Goal: Check status: Check status

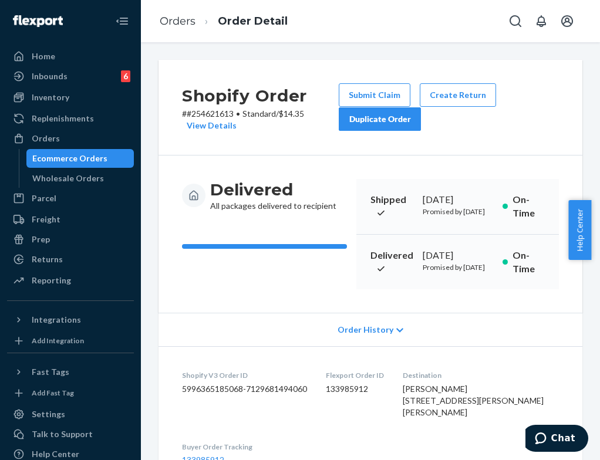
click at [59, 129] on ul "Home Inbounds 6 Shipping Plans Problems 6 Inventory Products Replenishments Ord…" at bounding box center [70, 169] width 127 height 244
click at [55, 139] on div "Orders" at bounding box center [46, 139] width 28 height 12
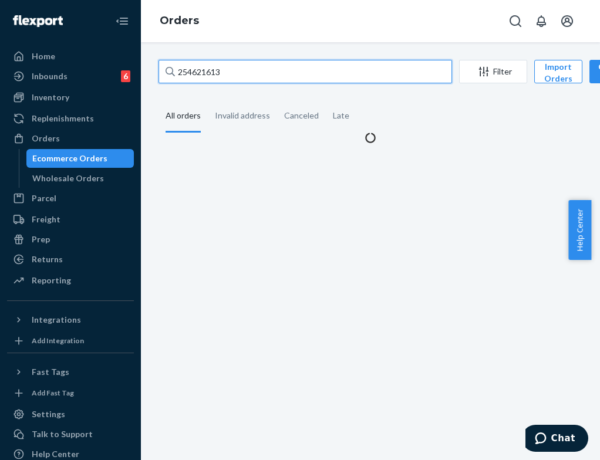
click at [254, 78] on input "254621613" at bounding box center [304, 71] width 293 height 23
paste input "721167"
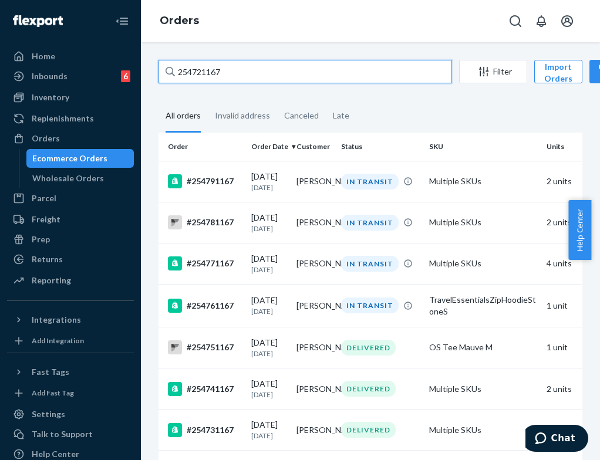
click at [337, 75] on input "254721167" at bounding box center [304, 71] width 293 height 23
type input "254721167"
click at [437, 188] on td "Multiple SKUs" at bounding box center [482, 181] width 117 height 41
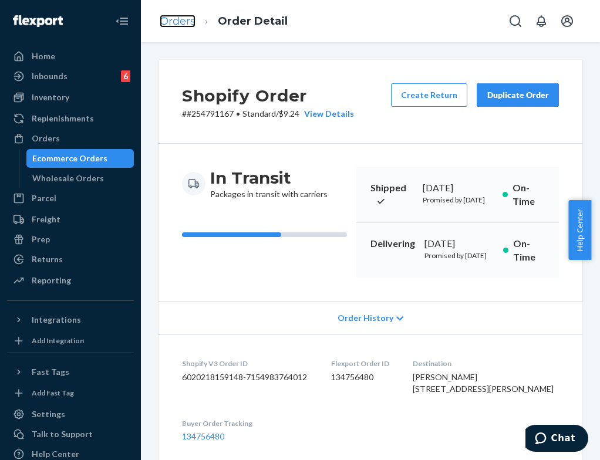
click at [169, 23] on link "Orders" at bounding box center [178, 21] width 36 height 13
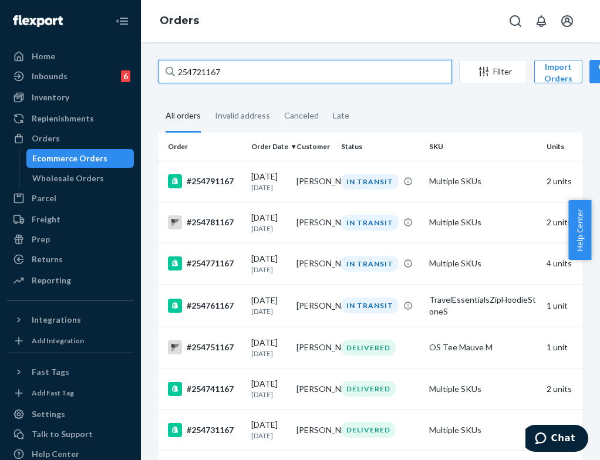
click at [259, 72] on input "254721167" at bounding box center [304, 71] width 293 height 23
paste input "#"
click at [259, 77] on input "#254721167" at bounding box center [304, 71] width 293 height 23
paste input "[PERSON_NAME]"
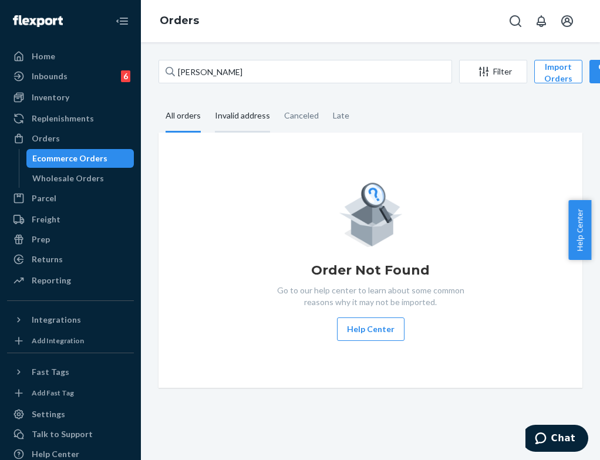
click at [253, 122] on div "Invalid address" at bounding box center [242, 116] width 55 height 32
click at [208, 100] on input "Invalid address" at bounding box center [208, 100] width 0 height 0
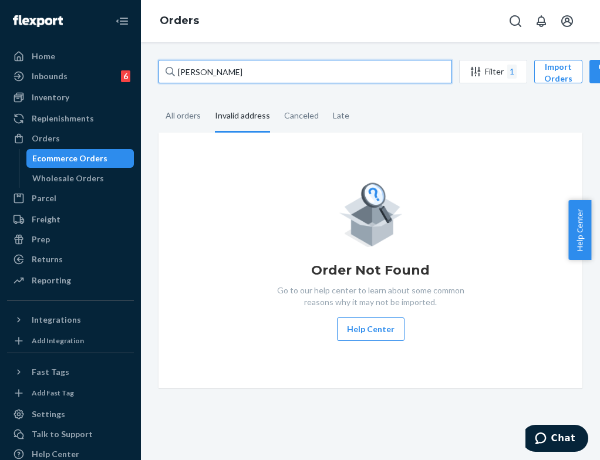
drag, startPoint x: 284, startPoint y: 79, endPoint x: 159, endPoint y: 76, distance: 125.0
click at [159, 76] on input "[PERSON_NAME]" at bounding box center [304, 71] width 293 height 23
click at [238, 66] on input "[PERSON_NAME]" at bounding box center [304, 71] width 293 height 23
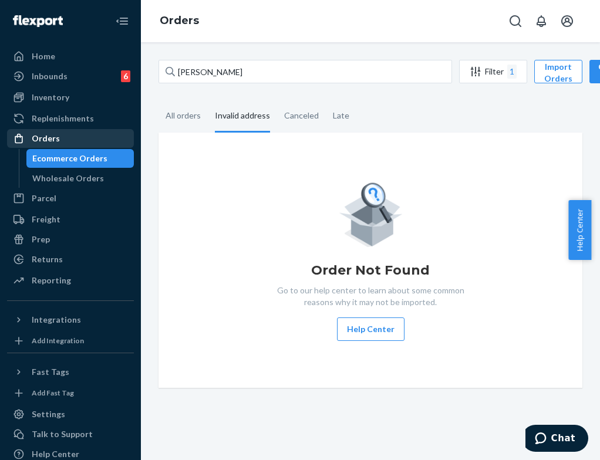
click at [56, 134] on div "Orders" at bounding box center [46, 139] width 28 height 12
click at [60, 130] on div "Orders" at bounding box center [70, 138] width 124 height 16
click at [58, 136] on div "Orders" at bounding box center [70, 138] width 124 height 16
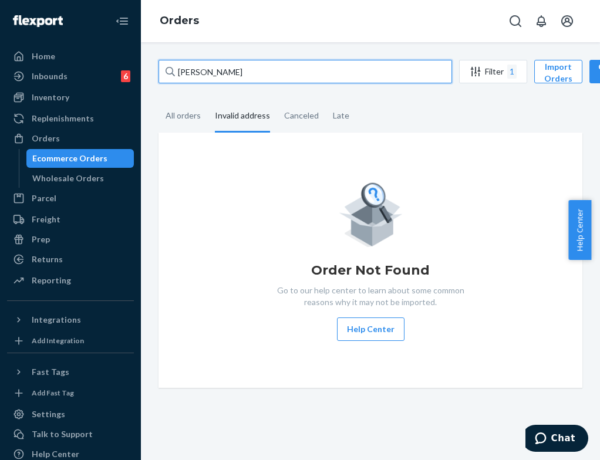
click at [217, 72] on input "[PERSON_NAME]" at bounding box center [304, 71] width 293 height 23
paste input "#254721167"
type input "#254721167"
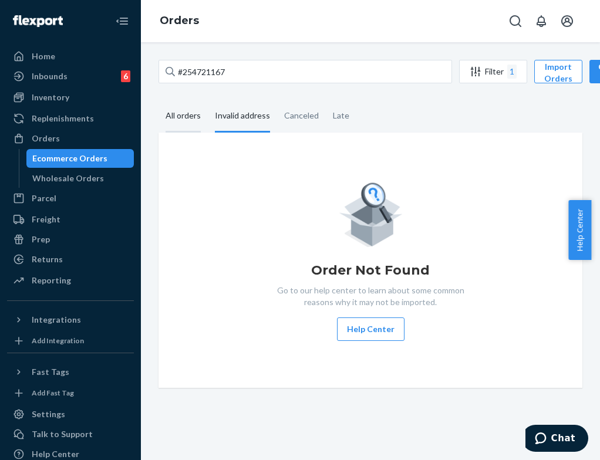
click at [195, 114] on div "All orders" at bounding box center [182, 116] width 35 height 32
click at [158, 100] on input "All orders" at bounding box center [158, 100] width 0 height 0
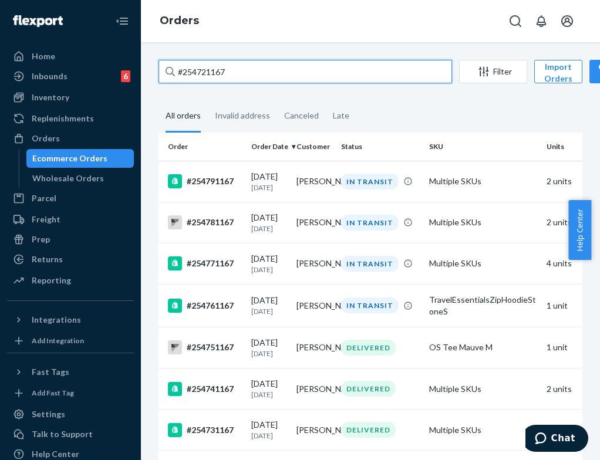
click at [364, 82] on input "#254721167" at bounding box center [304, 71] width 293 height 23
